Goal: Navigation & Orientation: Find specific page/section

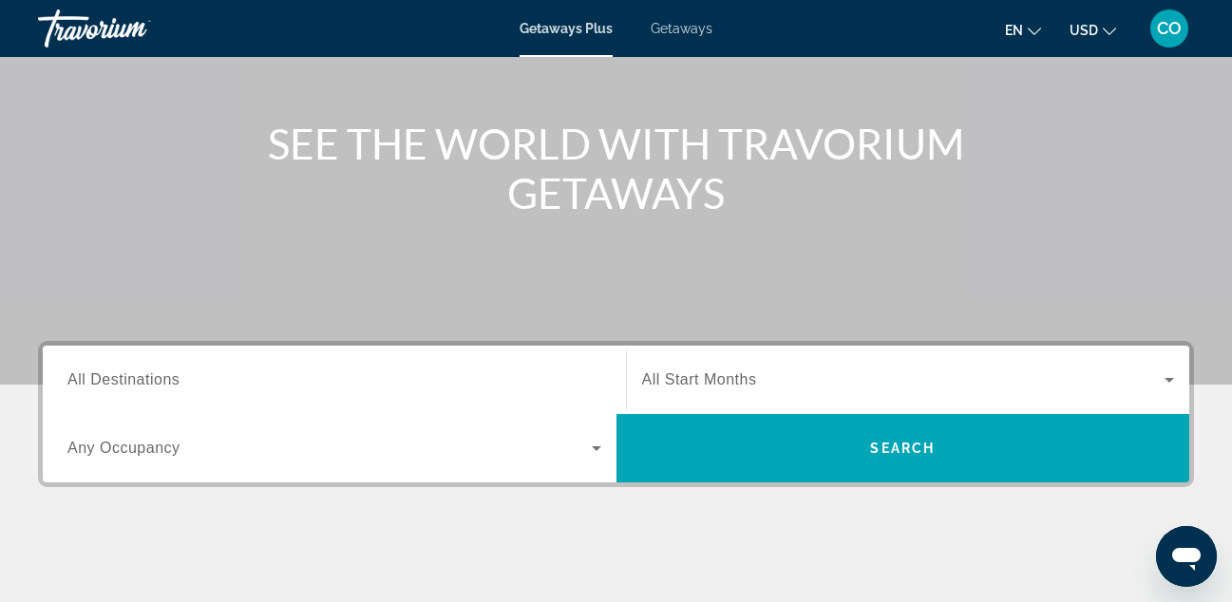
scroll to position [183, 0]
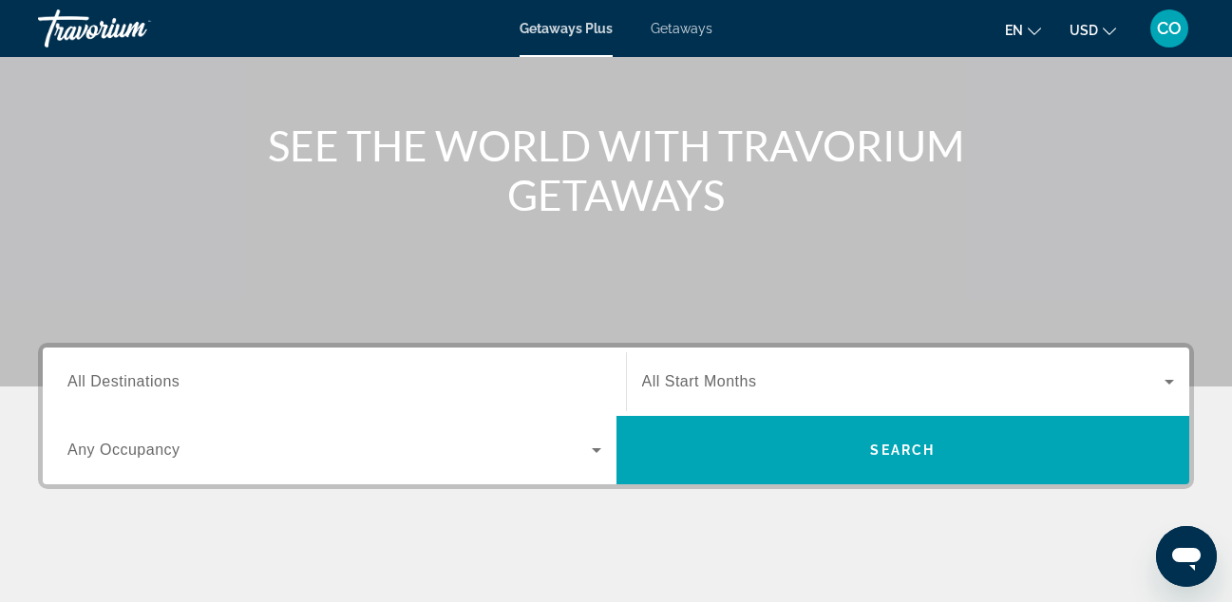
click at [679, 31] on span "Getaways" at bounding box center [682, 28] width 62 height 15
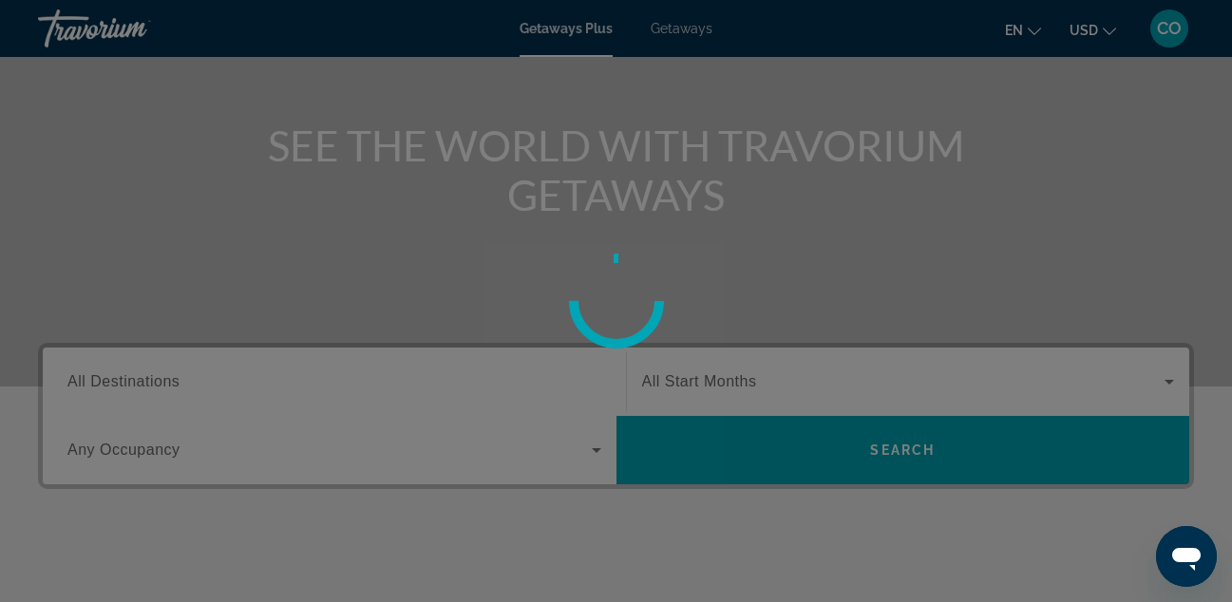
click at [679, 31] on div "Skip to main content Getaways Plus Getaways en English Español Français Italian…" at bounding box center [616, 118] width 1232 height 602
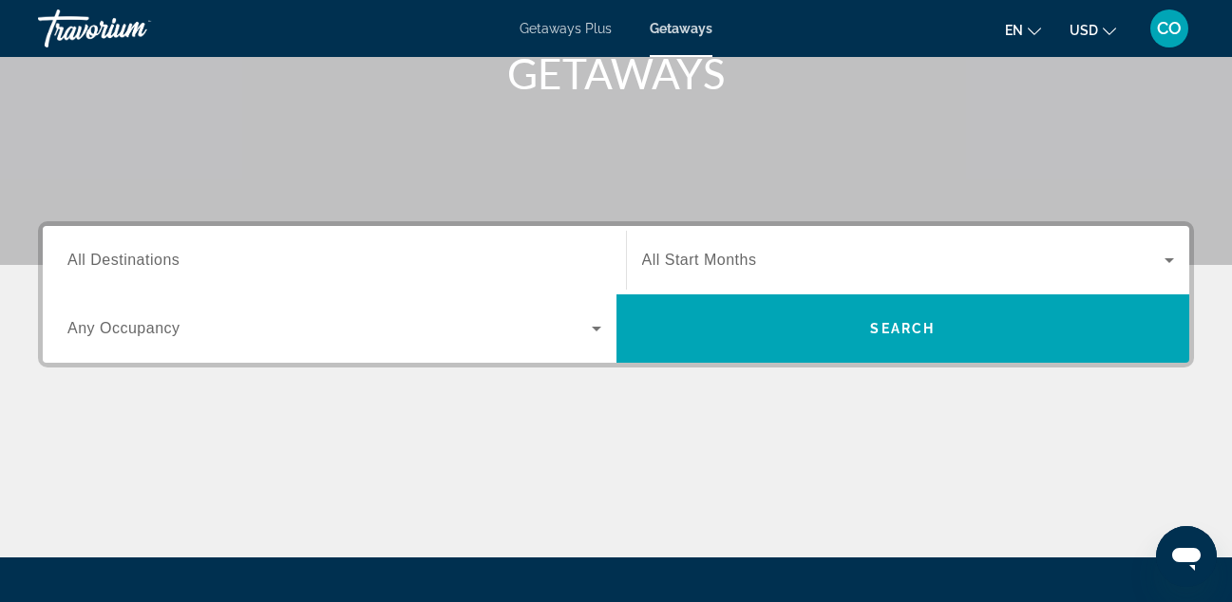
scroll to position [307, 0]
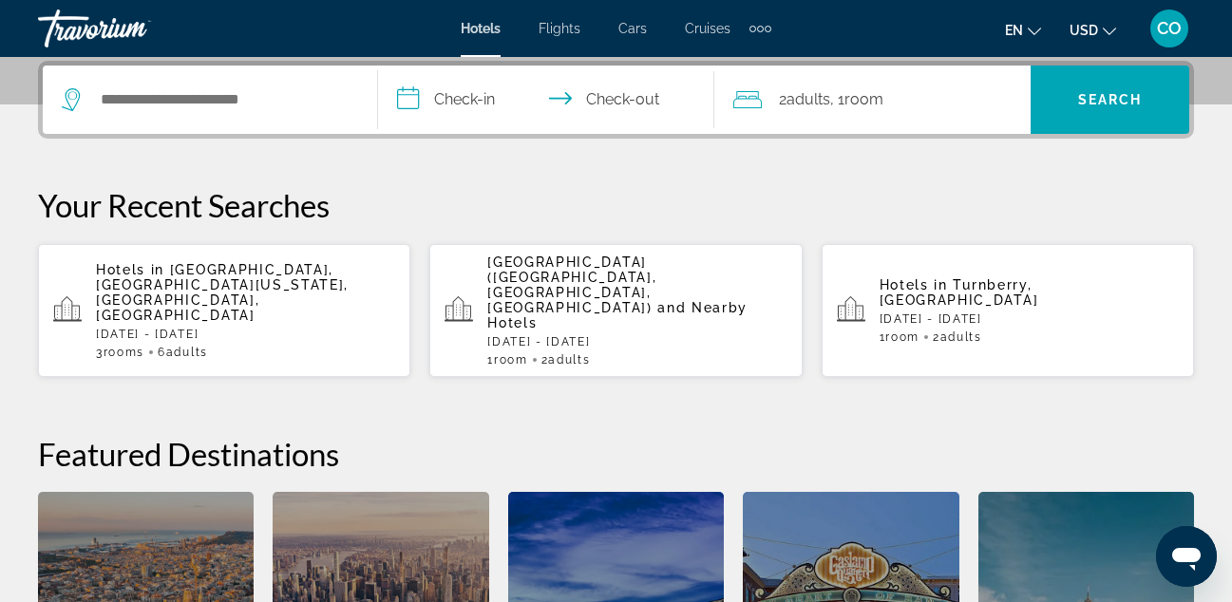
scroll to position [464, 0]
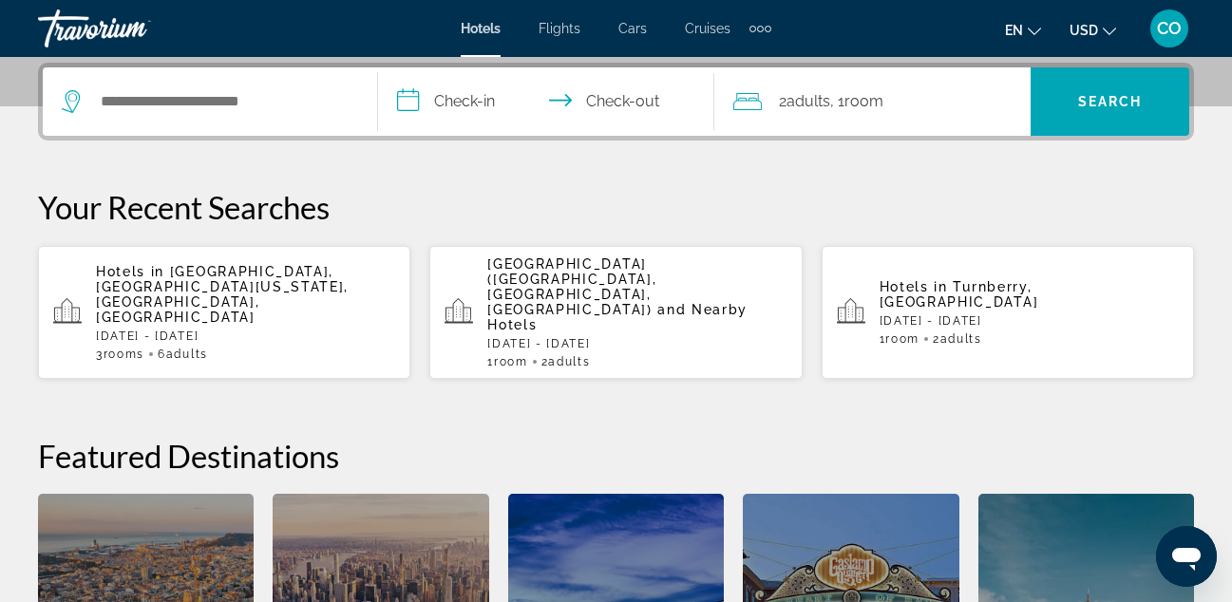
click at [754, 28] on div "Extra navigation items" at bounding box center [753, 29] width 7 height 7
click at [713, 205] on p "Your Recent Searches" at bounding box center [616, 207] width 1156 height 38
